Goal: Find specific page/section: Find specific page/section

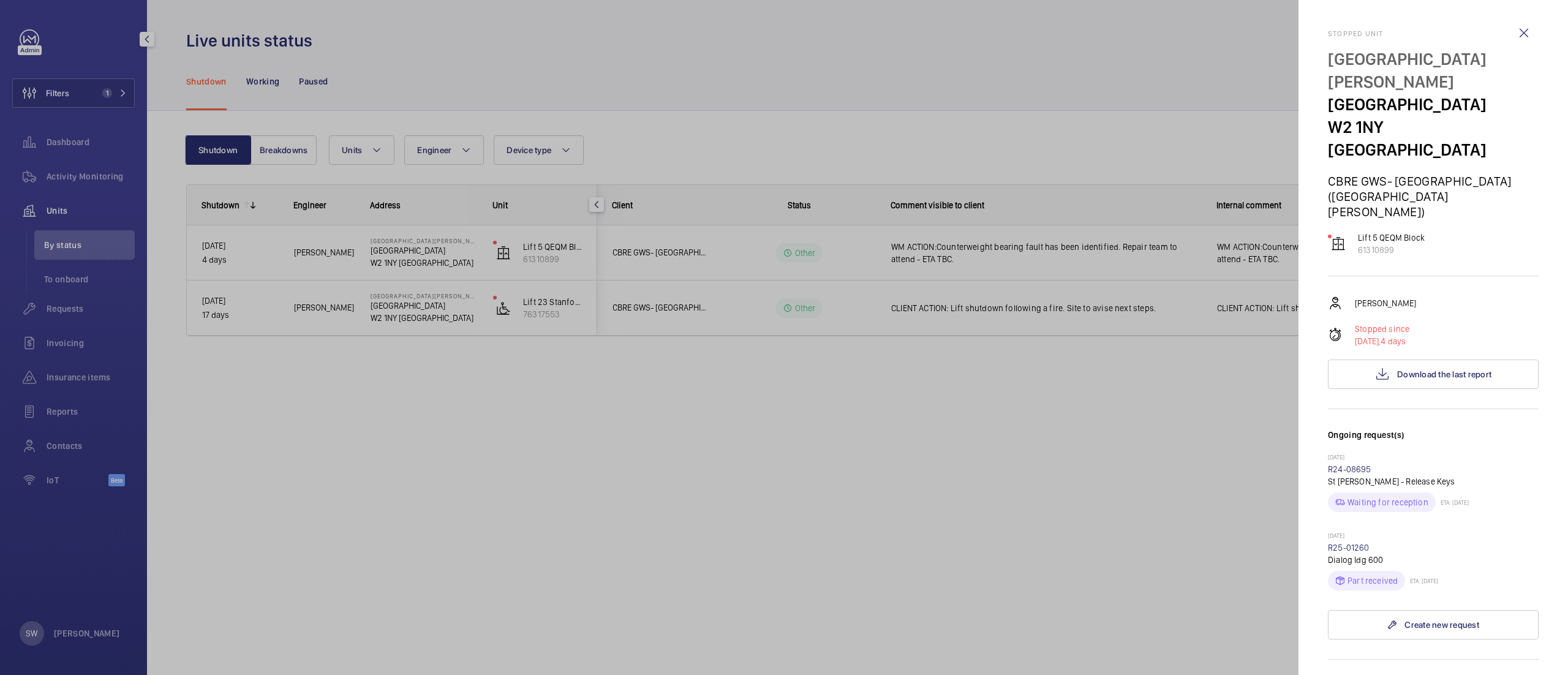
click at [67, 105] on div at bounding box center [784, 337] width 1568 height 675
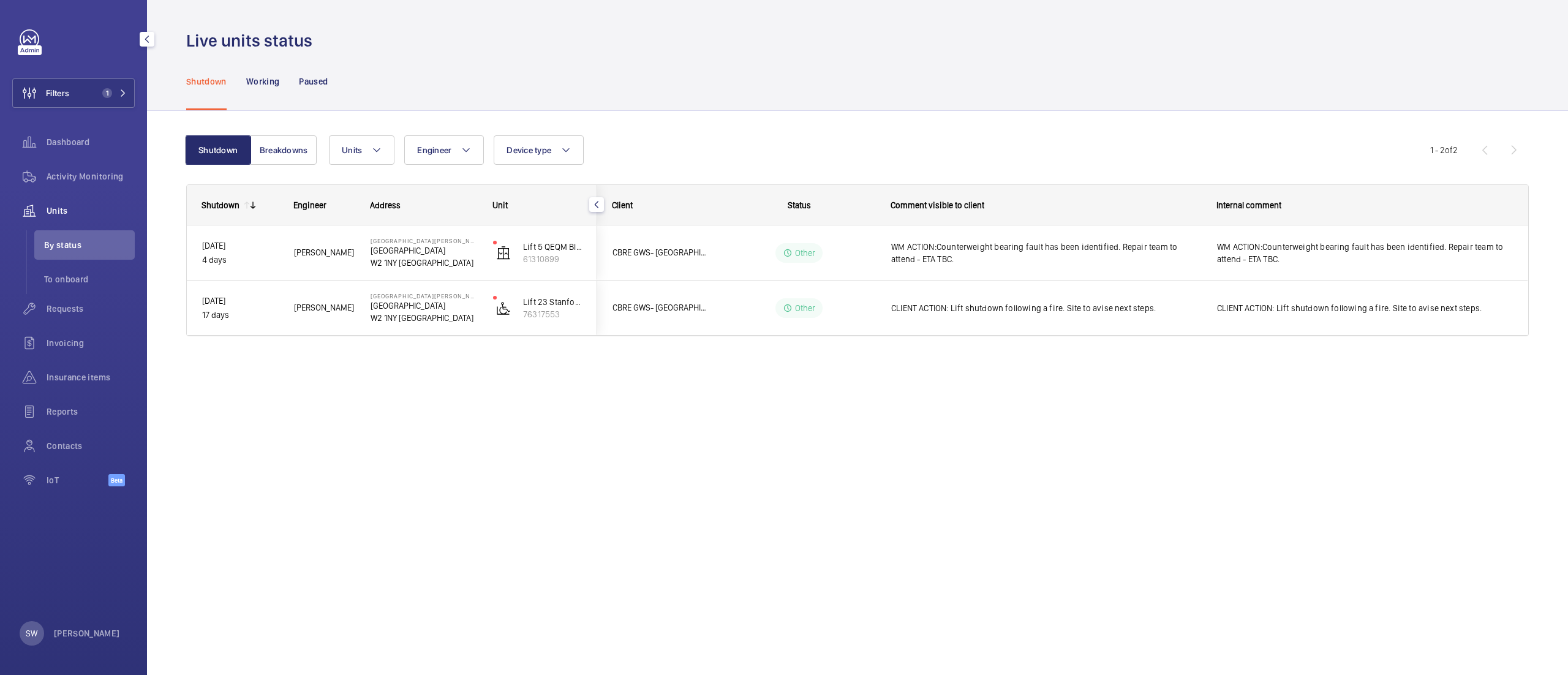
click at [69, 102] on div at bounding box center [784, 337] width 1568 height 675
click at [86, 96] on button "Filters 1" at bounding box center [73, 93] width 123 height 30
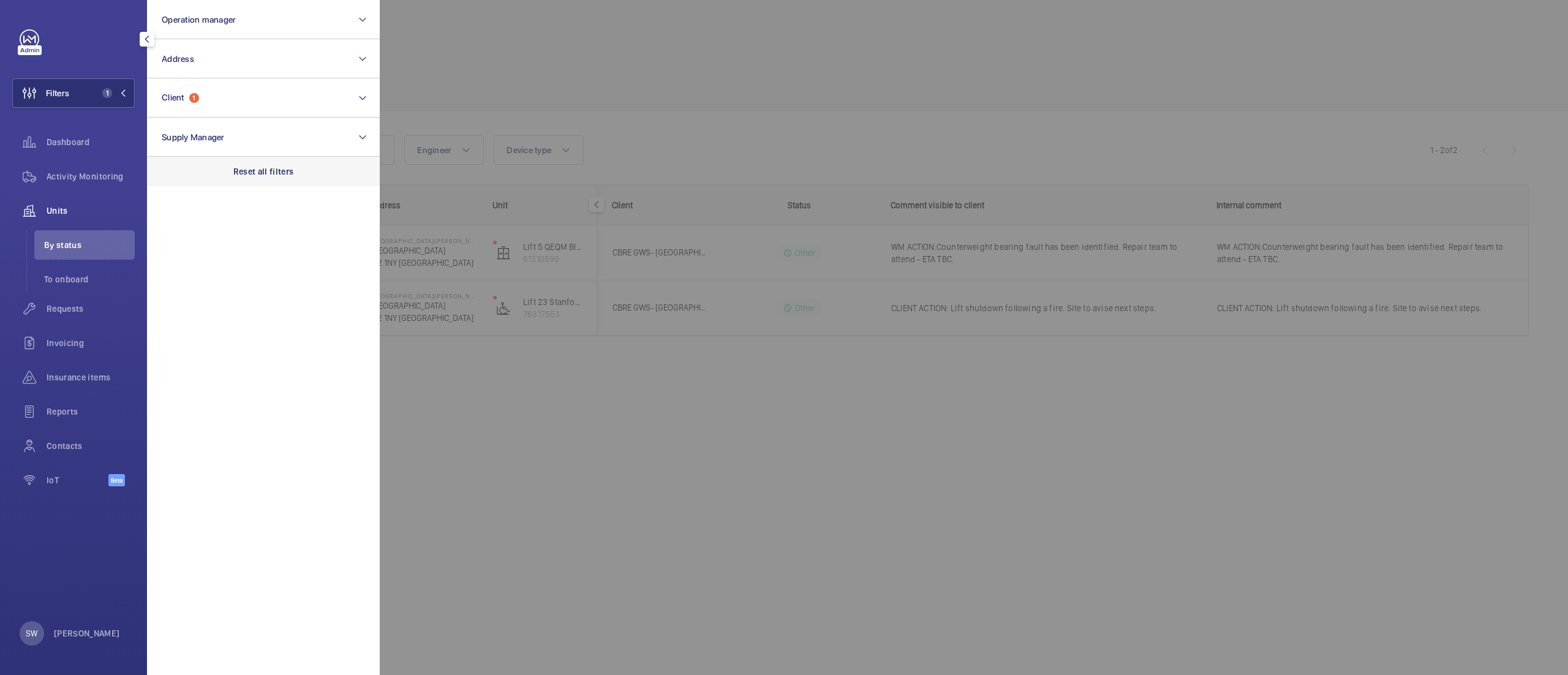
click at [284, 167] on p "Reset all filters" at bounding box center [264, 171] width 61 height 12
drag, startPoint x: 243, startPoint y: 98, endPoint x: 243, endPoint y: 105, distance: 7.0
click at [243, 97] on button "Client" at bounding box center [263, 98] width 233 height 39
type input "pfizer"
click at [186, 174] on span "CBRE GWS Pfizer" at bounding box center [264, 177] width 168 height 12
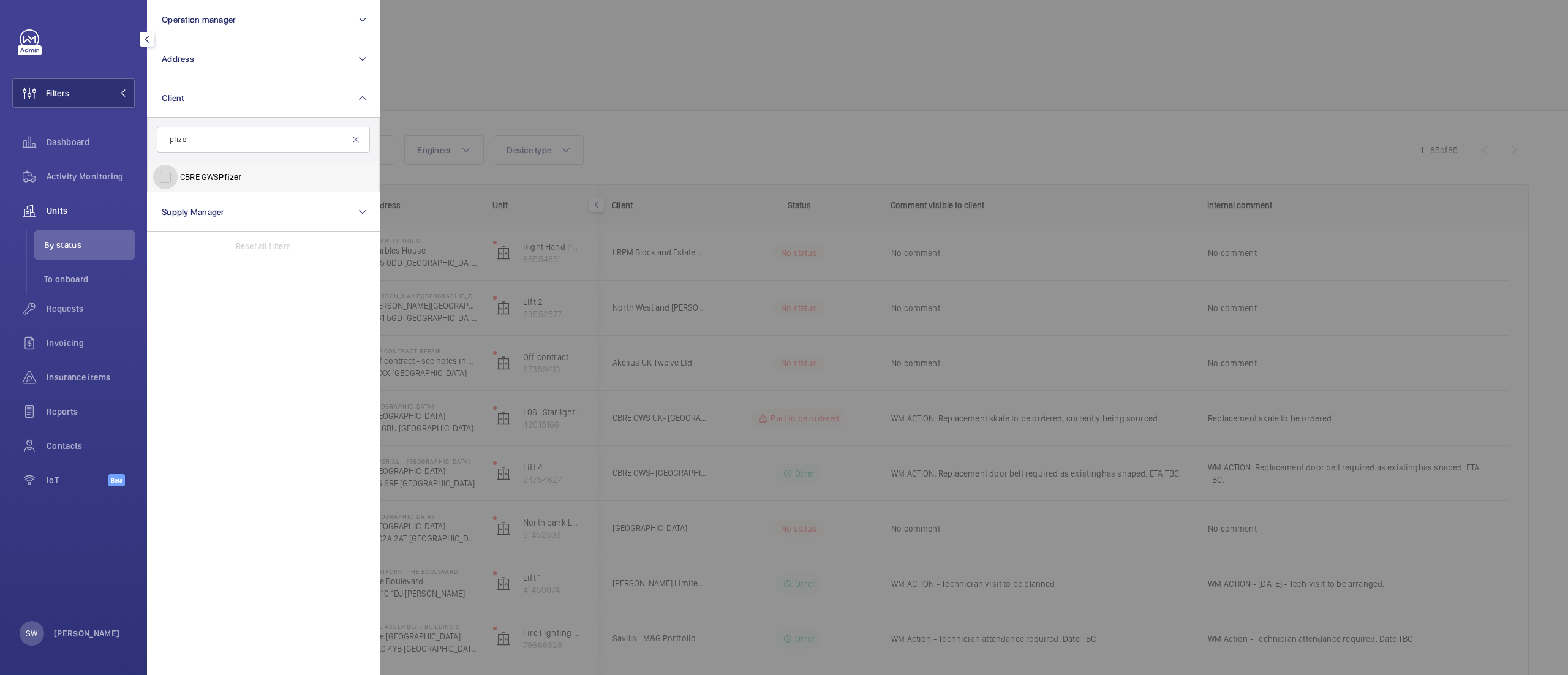
click at [178, 174] on input "CBRE GWS Pfizer" at bounding box center [165, 177] width 25 height 25
checkbox input "true"
click at [804, 76] on div at bounding box center [1164, 337] width 1568 height 675
